Goal: Navigation & Orientation: Understand site structure

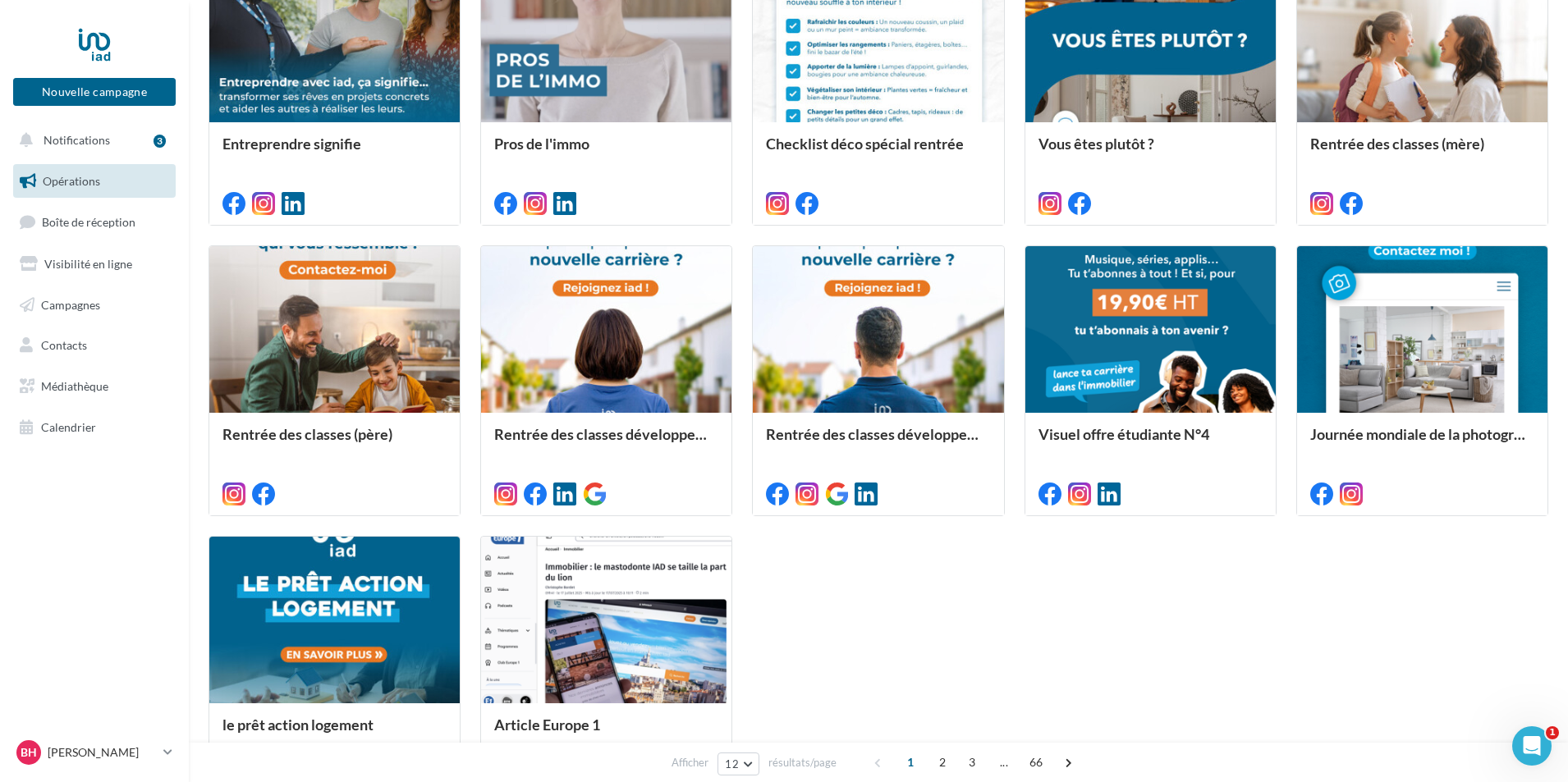
scroll to position [735, 0]
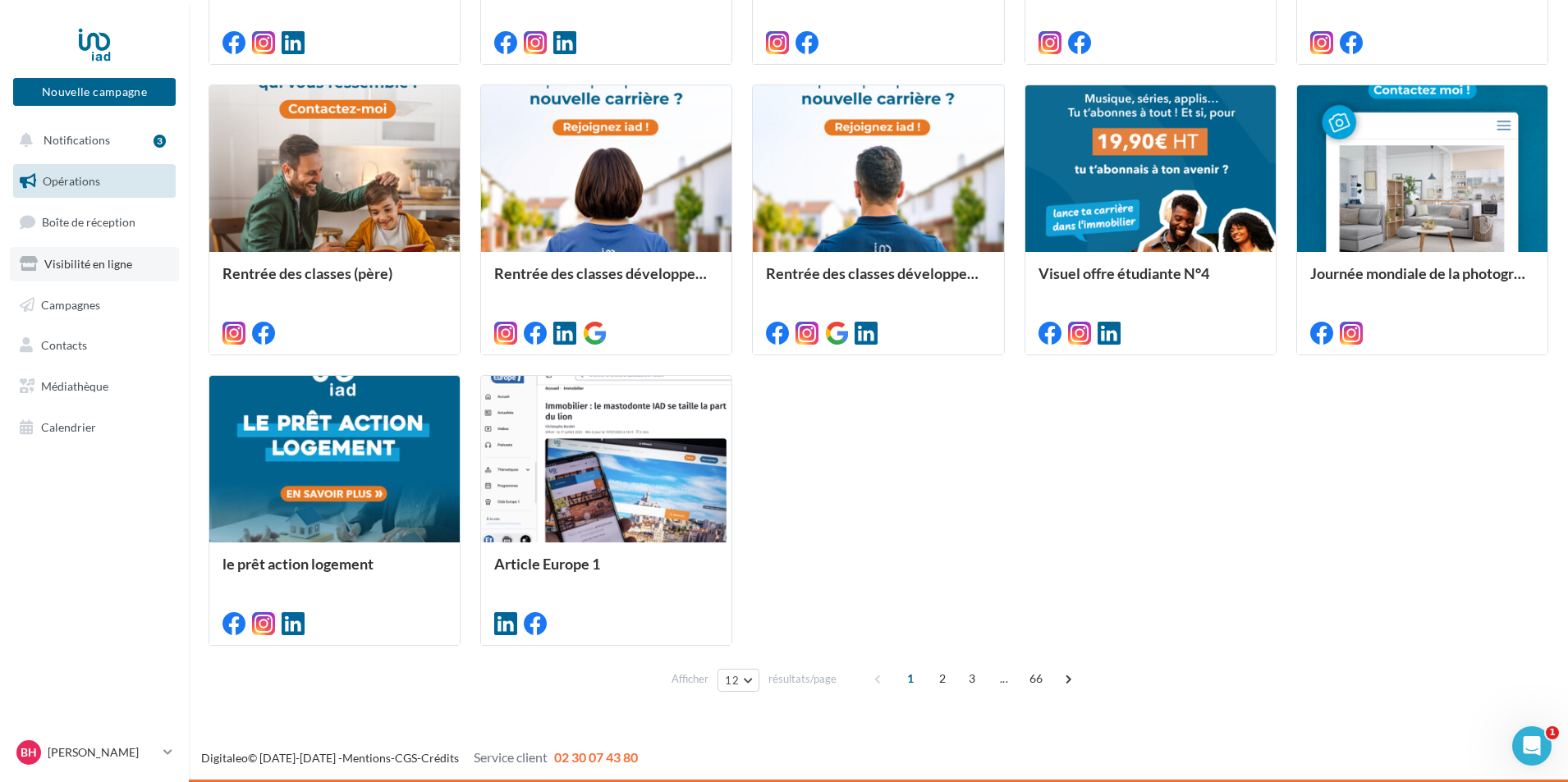
click at [89, 267] on span "Visibilité en ligne" at bounding box center [88, 263] width 88 height 14
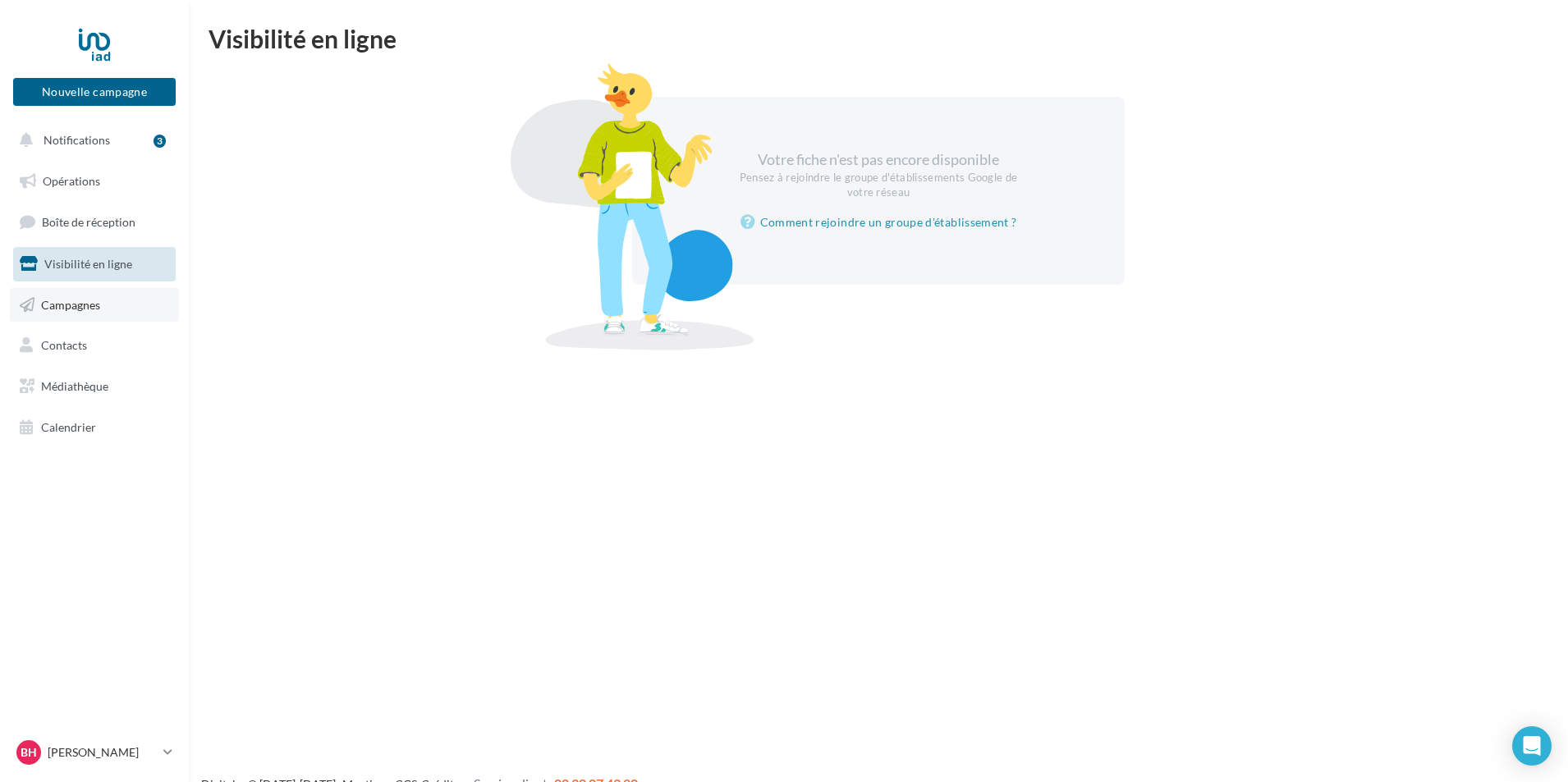
click at [84, 305] on span "Campagnes" at bounding box center [71, 304] width 59 height 14
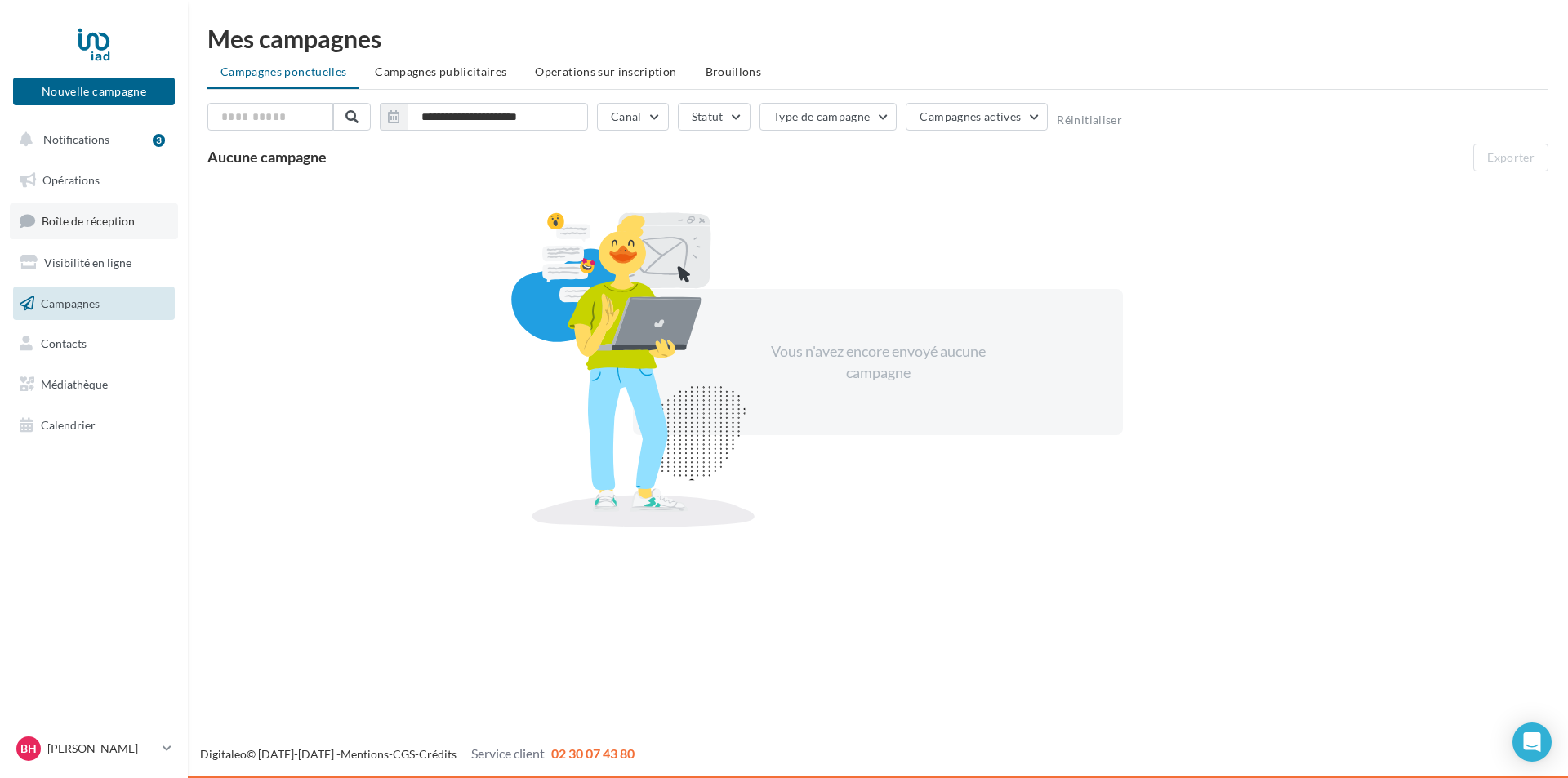
click at [110, 220] on span "Boîte de réception" at bounding box center [89, 220] width 93 height 14
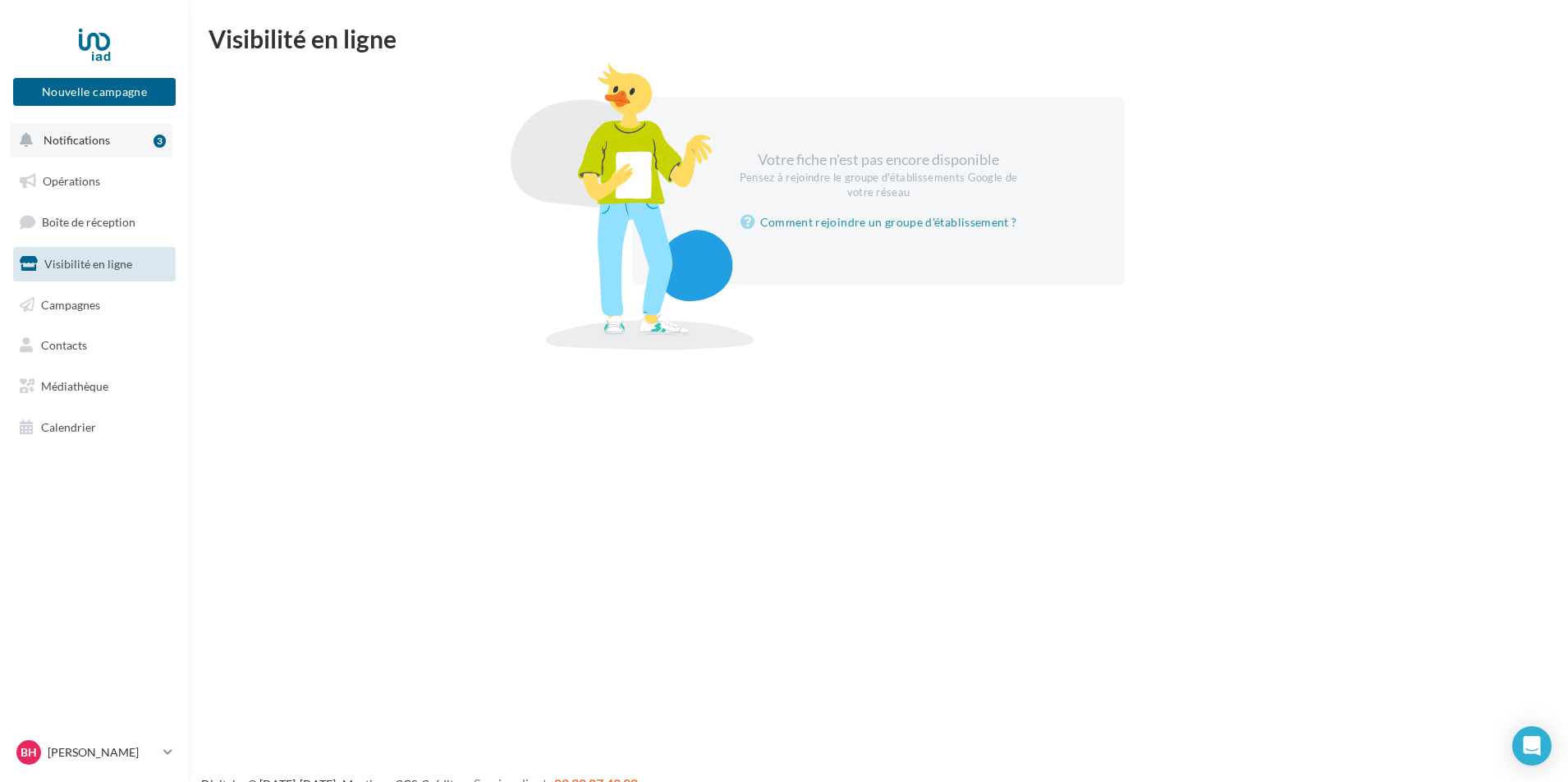
click at [95, 148] on button "Notifications 3" at bounding box center [91, 140] width 162 height 35
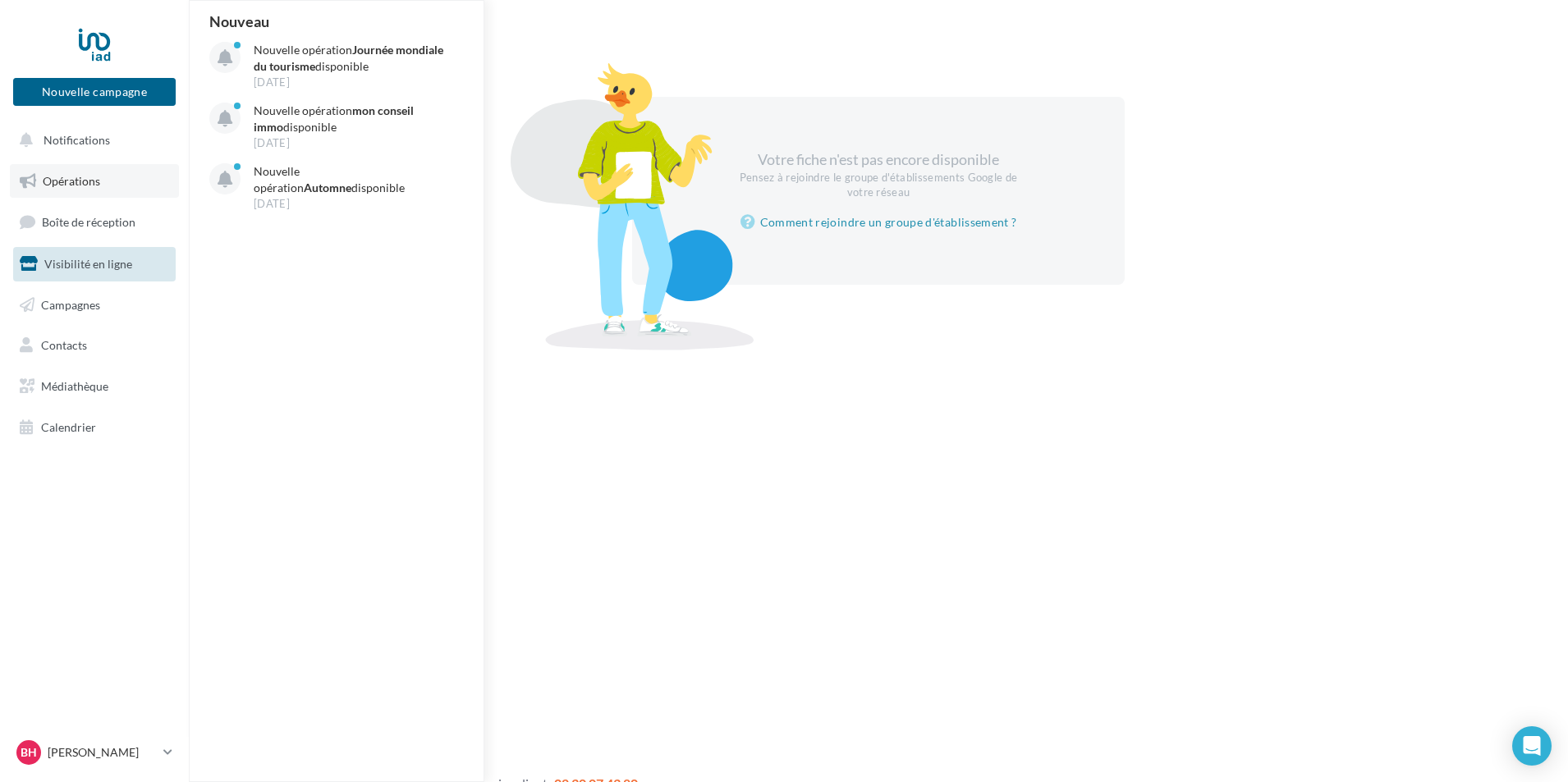
click at [90, 184] on span "Opérations" at bounding box center [72, 181] width 58 height 14
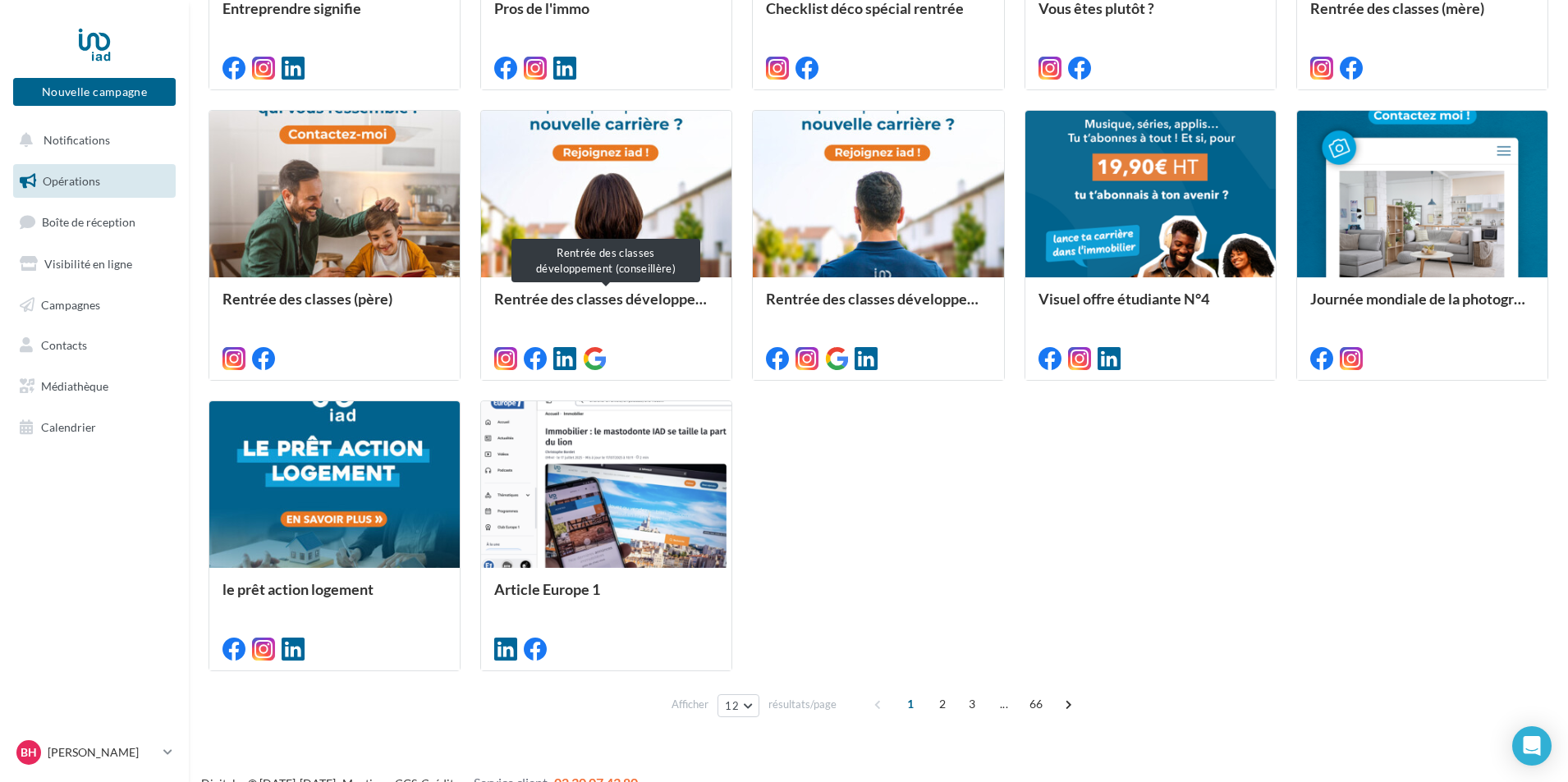
scroll to position [735, 0]
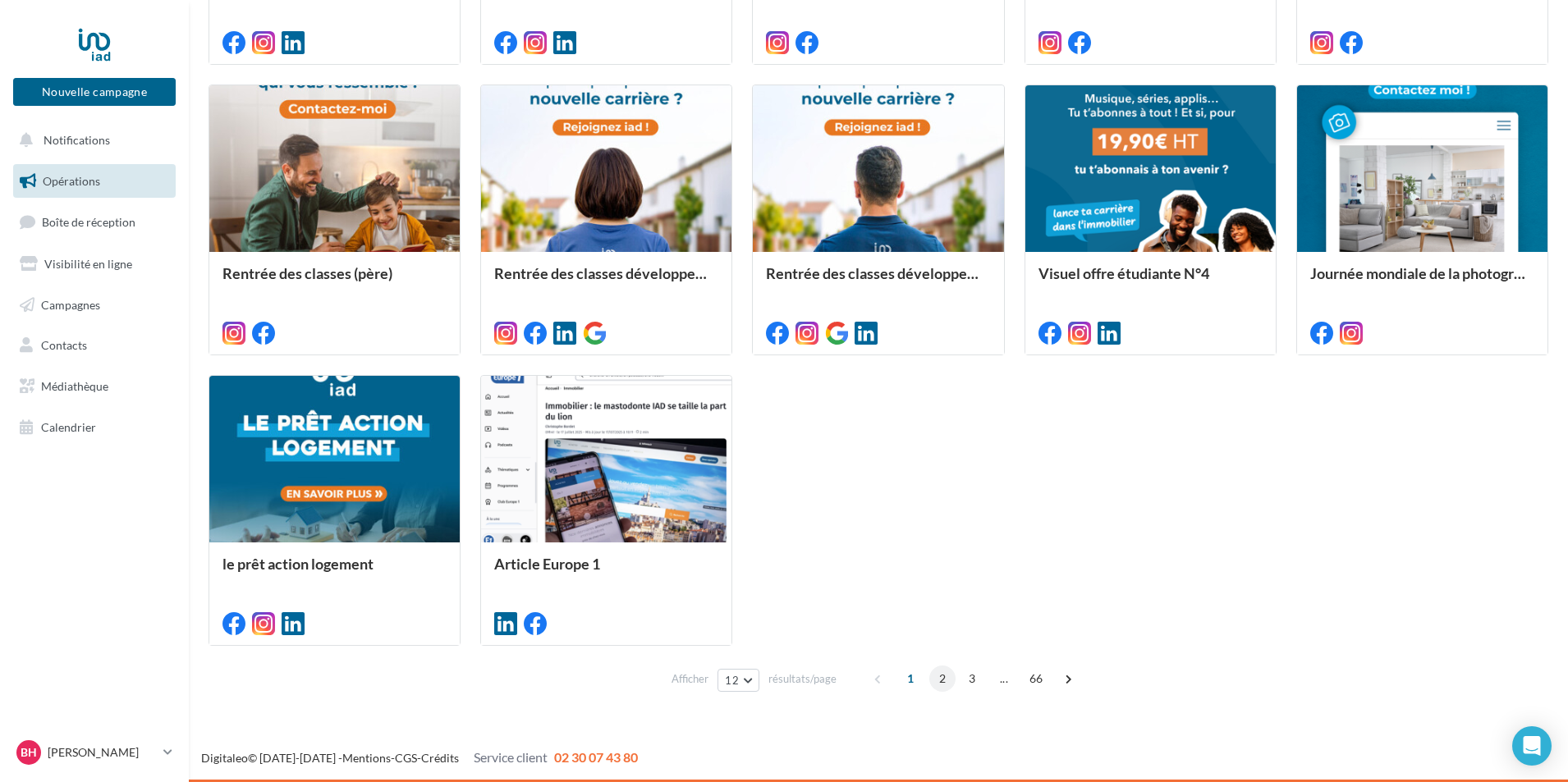
click at [935, 678] on span "2" at bounding box center [942, 678] width 27 height 27
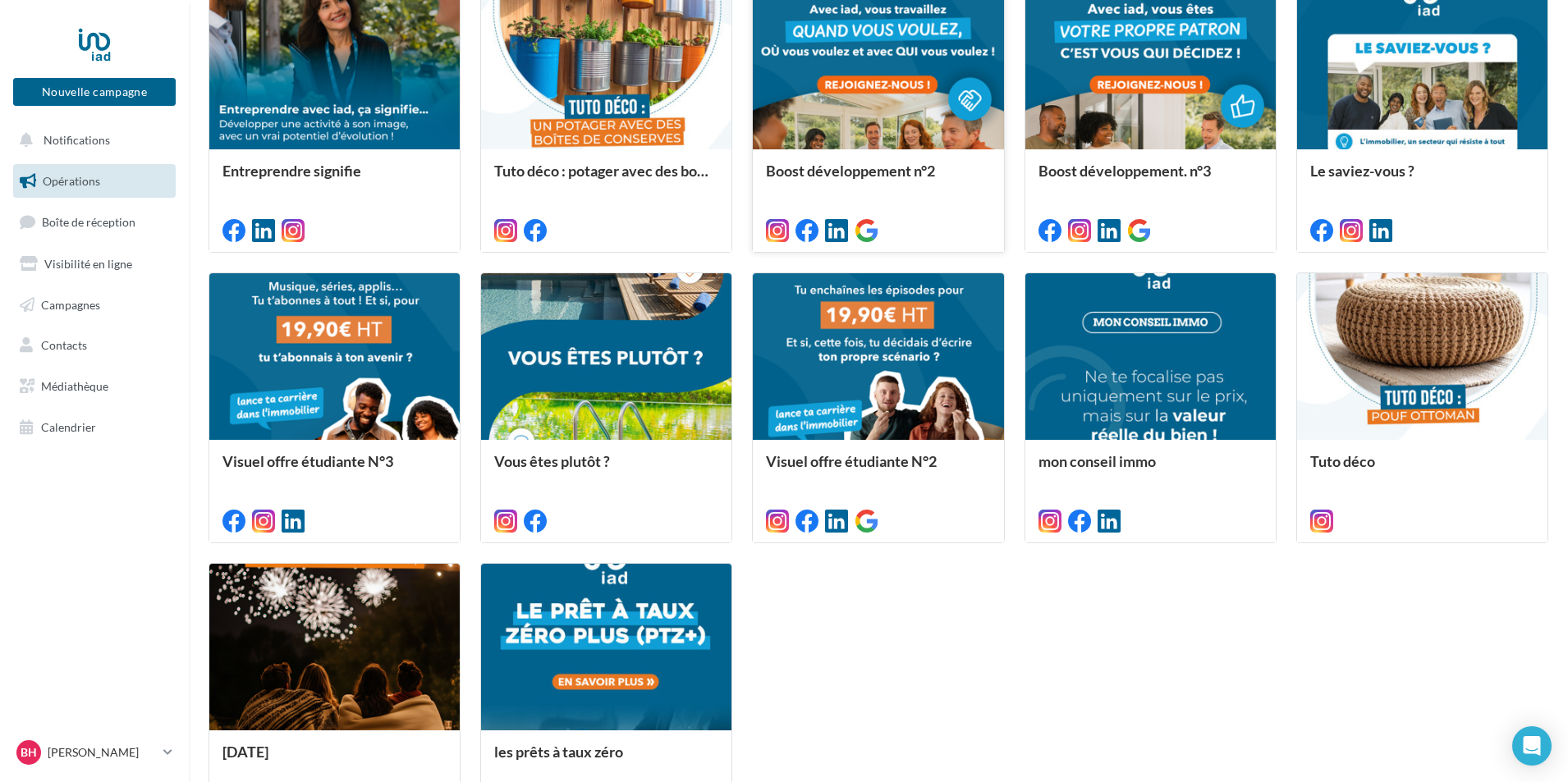
scroll to position [710, 0]
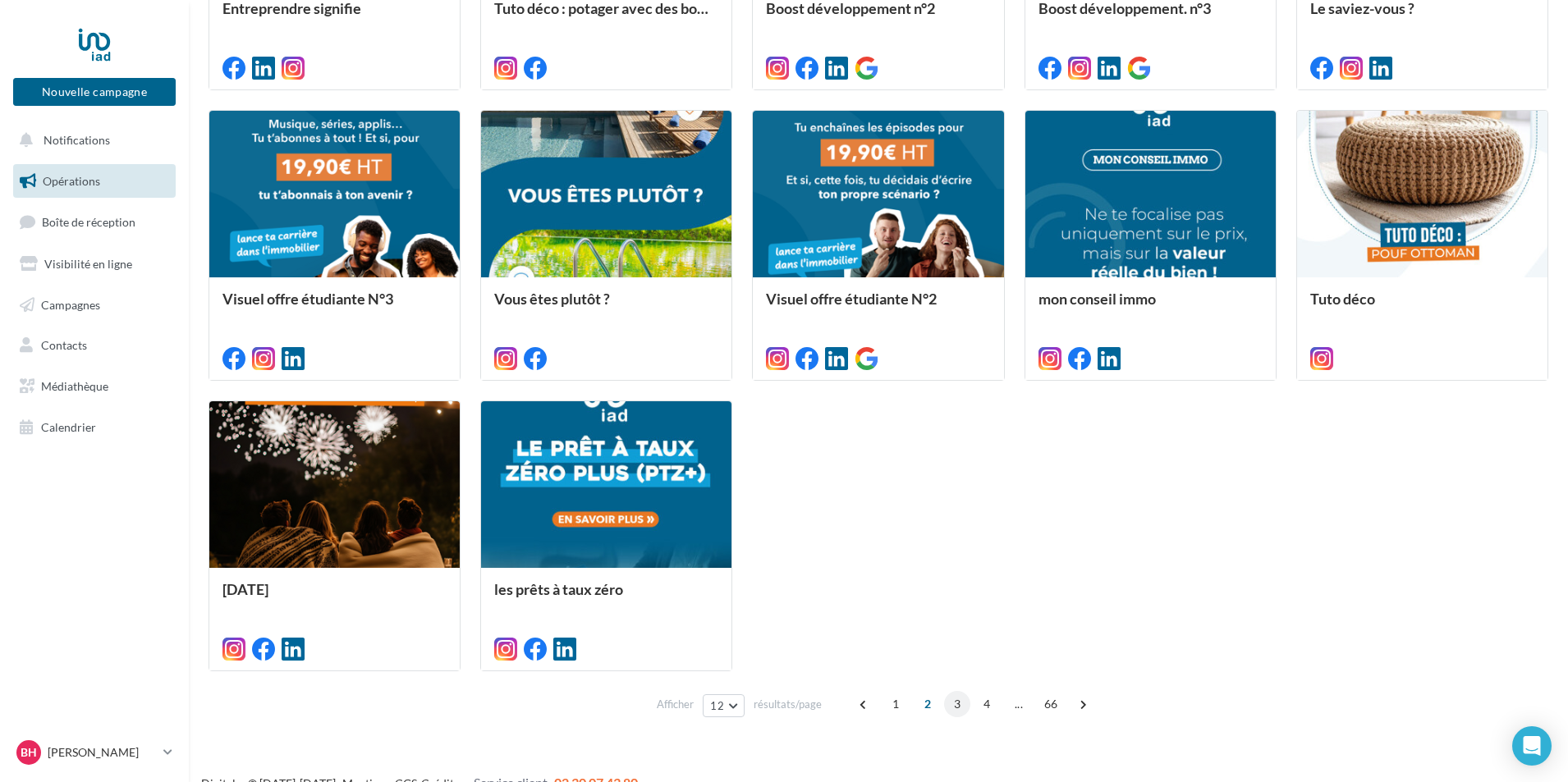
click at [955, 702] on span "3" at bounding box center [957, 704] width 27 height 27
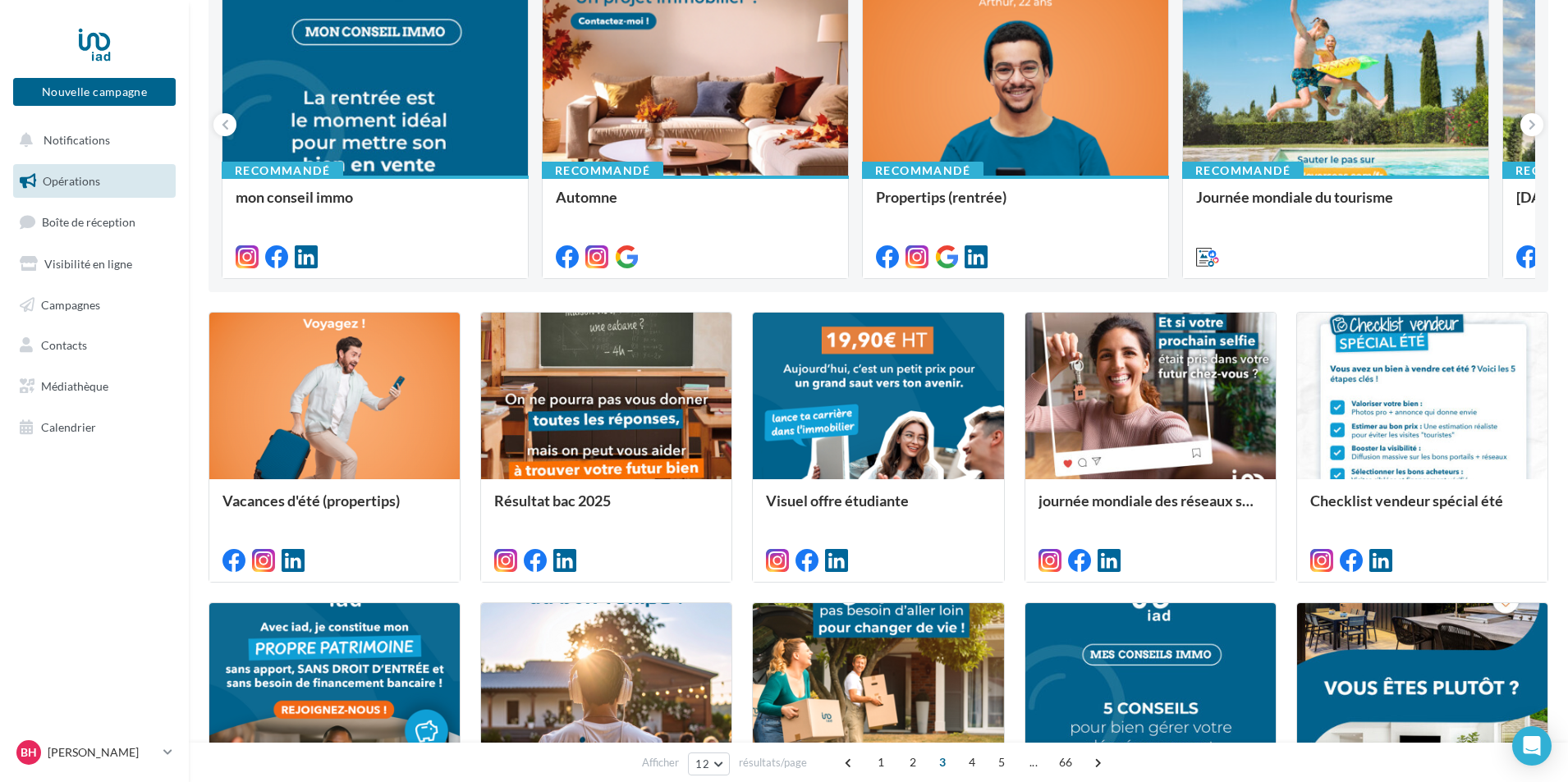
scroll to position [735, 0]
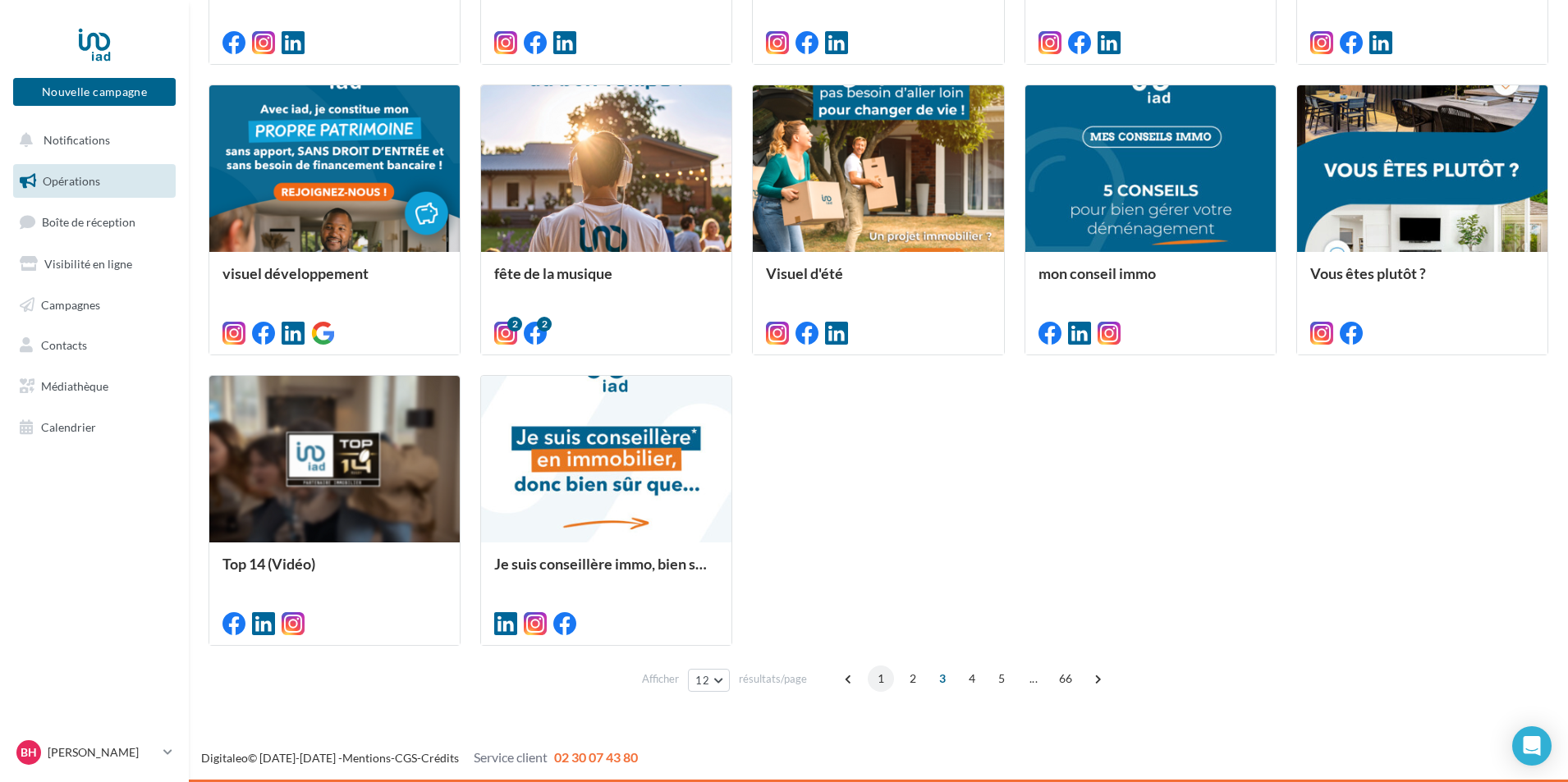
click at [873, 682] on span "1" at bounding box center [880, 678] width 27 height 27
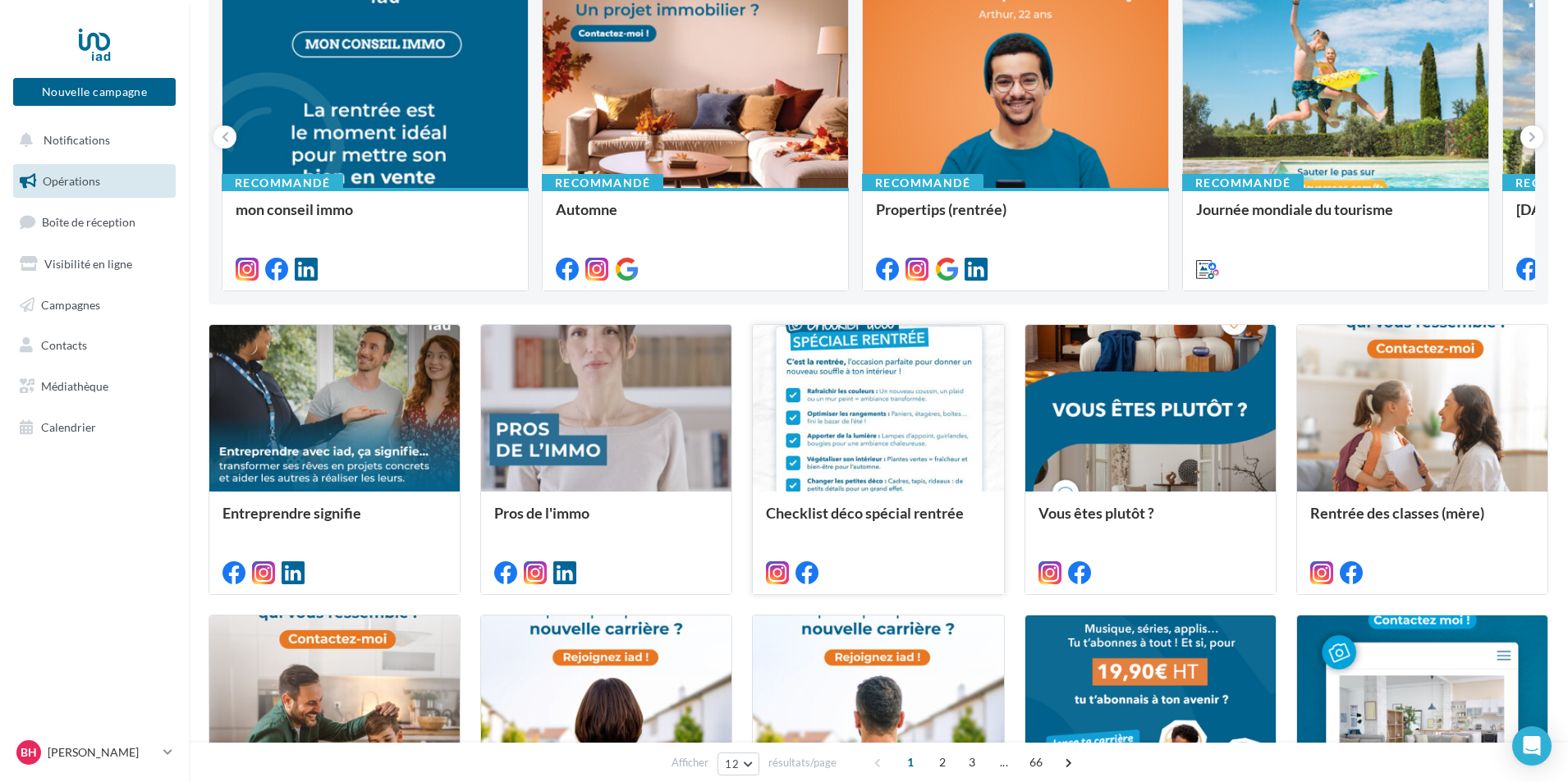
scroll to position [136, 0]
